Goal: Find specific page/section

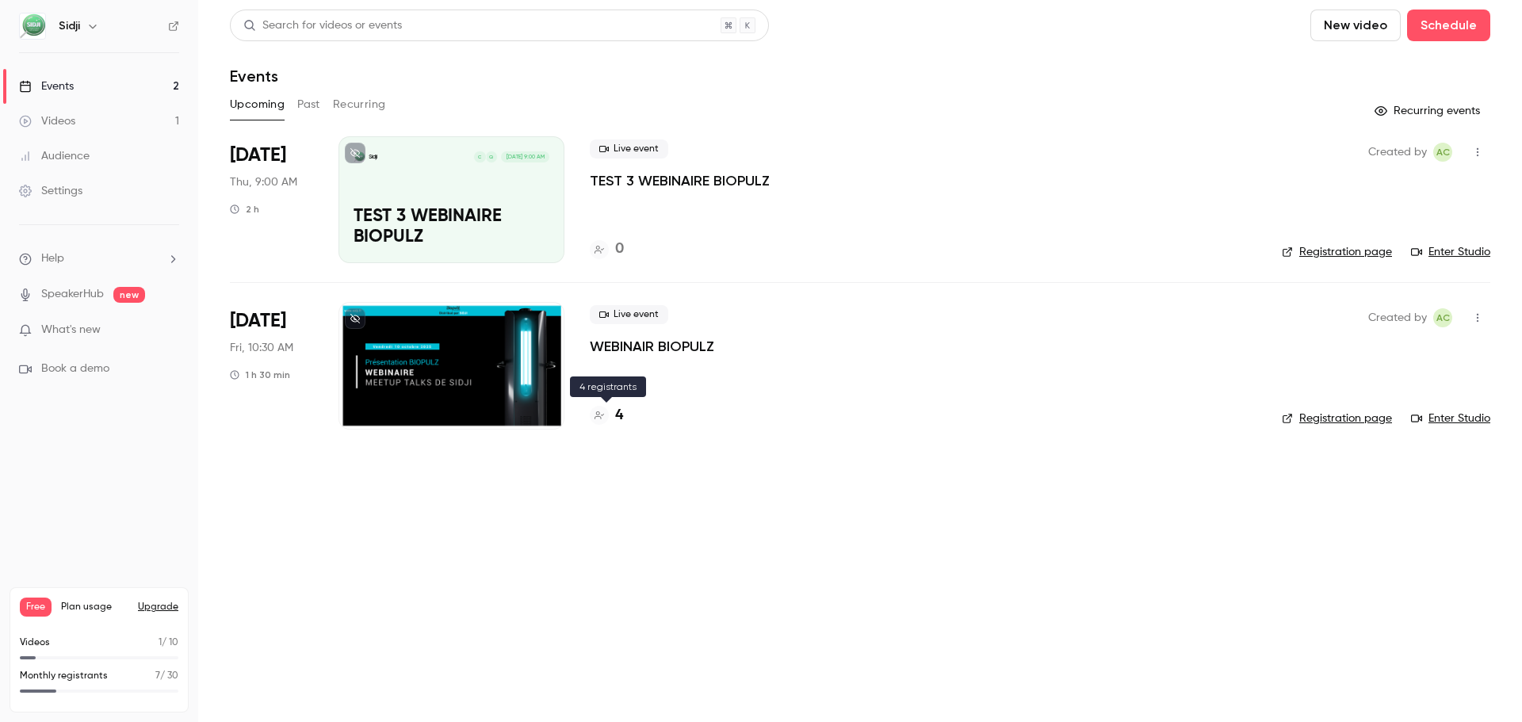
click at [616, 422] on h4 "4" at bounding box center [619, 415] width 8 height 21
